Goal: Transaction & Acquisition: Register for event/course

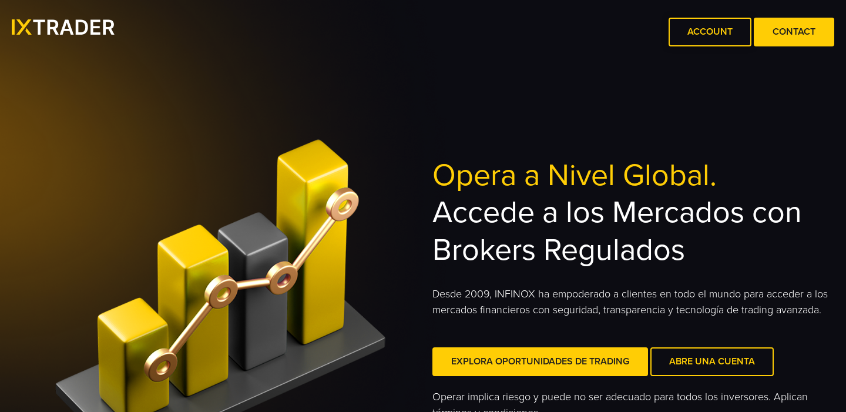
click at [710, 35] on link "Account" at bounding box center [710, 32] width 83 height 29
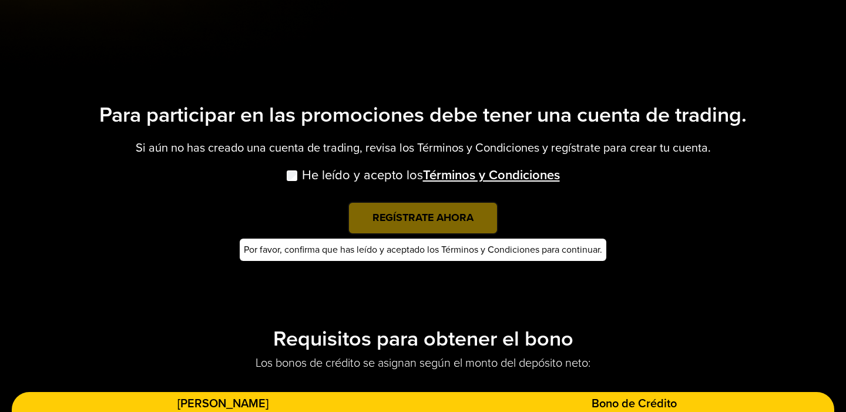
scroll to position [398, 0]
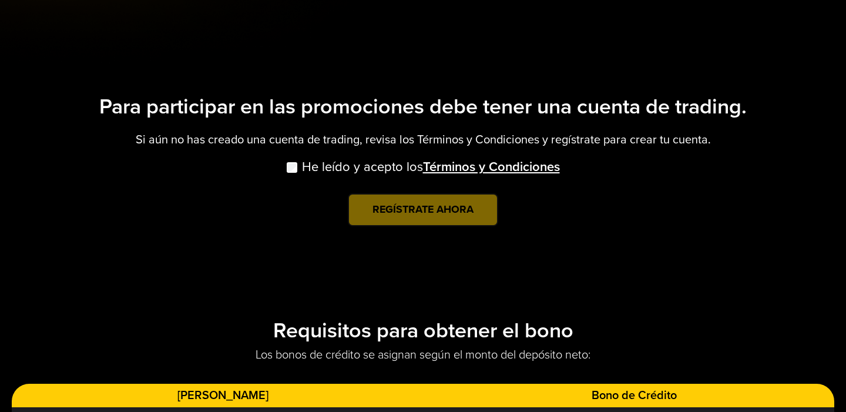
click at [283, 162] on div "He leído y acepto los Términos y Condiciones" at bounding box center [423, 175] width 823 height 36
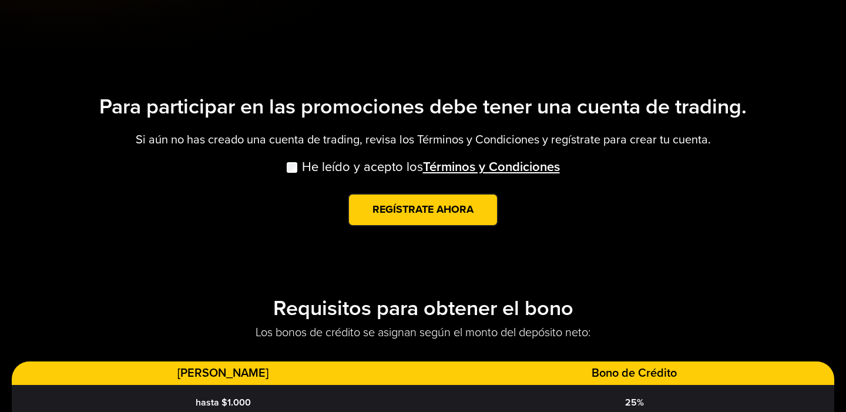
click at [414, 207] on link "Regístrate ahora" at bounding box center [423, 209] width 150 height 33
